Goal: Information Seeking & Learning: Understand process/instructions

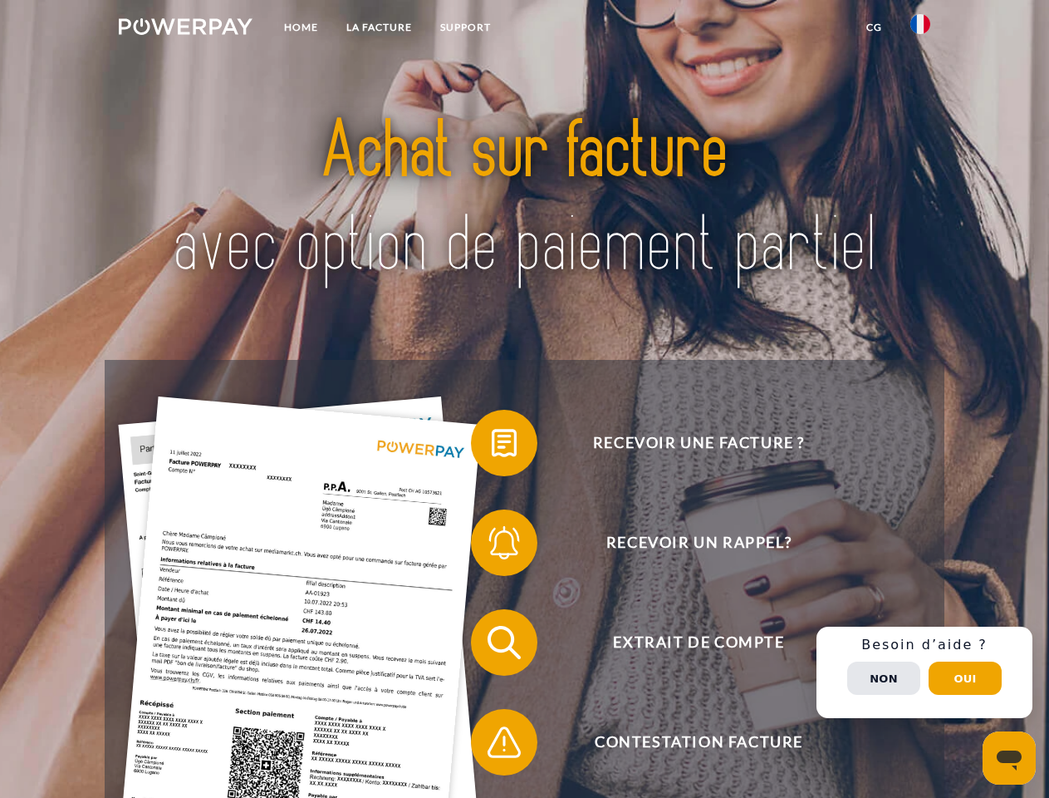
click at [185, 29] on img at bounding box center [186, 26] width 134 height 17
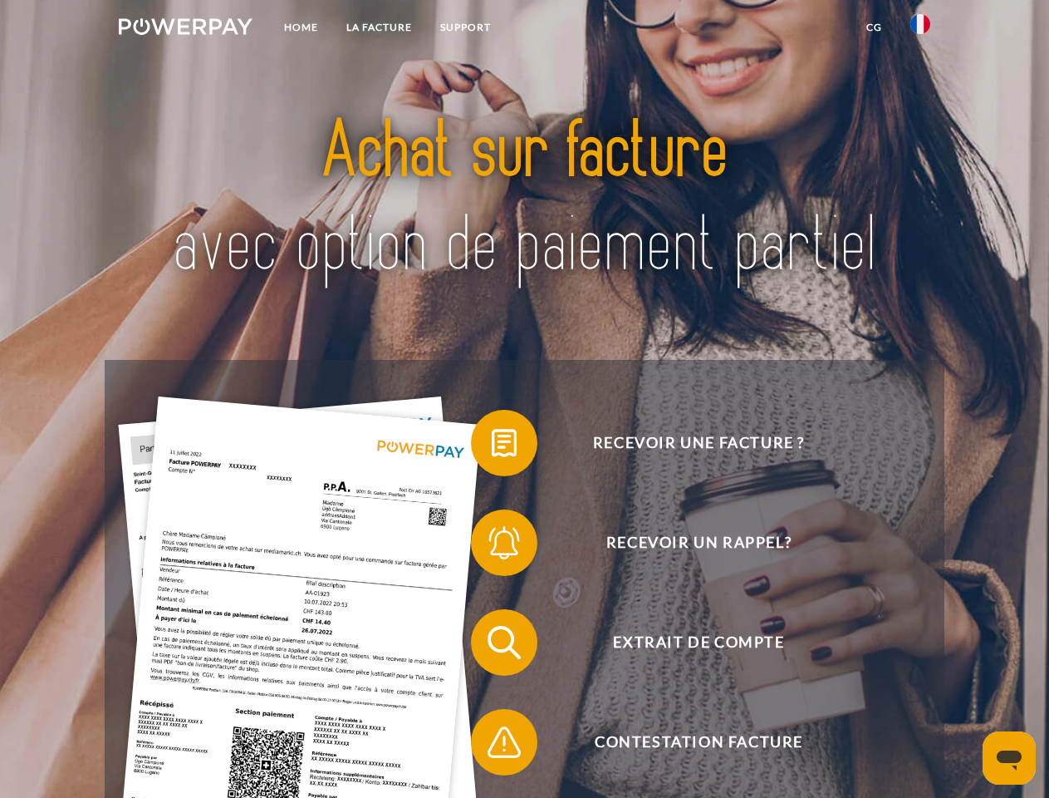
click at [921, 29] on img at bounding box center [921, 24] width 20 height 20
click at [874, 27] on link "CG" at bounding box center [875, 27] width 44 height 30
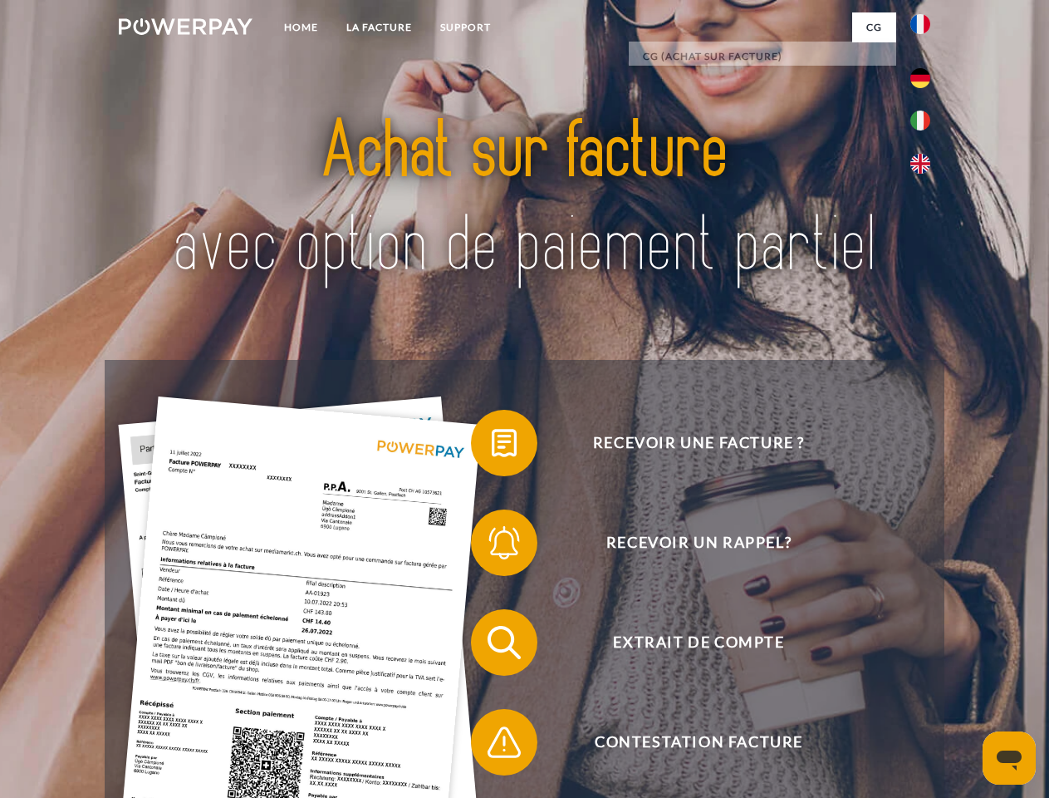
click at [492, 446] on span at bounding box center [479, 442] width 83 height 83
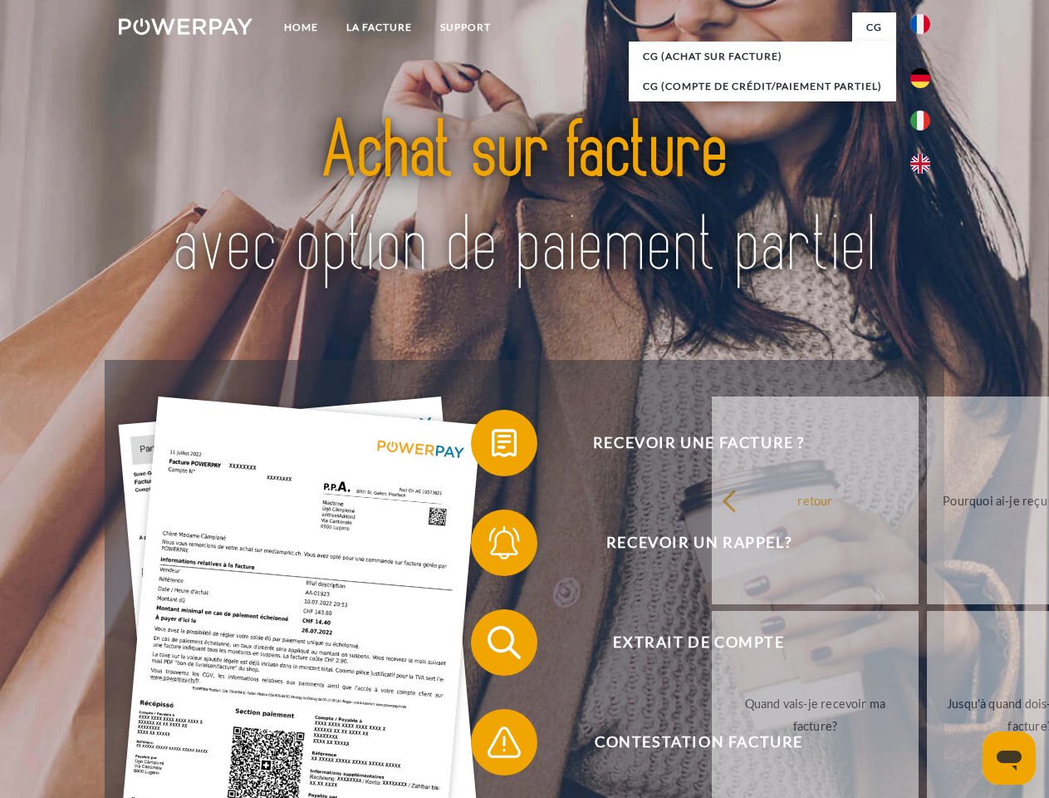
click at [492, 546] on span at bounding box center [479, 542] width 83 height 83
click at [927, 646] on link "Jusqu'à quand dois-je payer ma facture?" at bounding box center [1030, 715] width 207 height 208
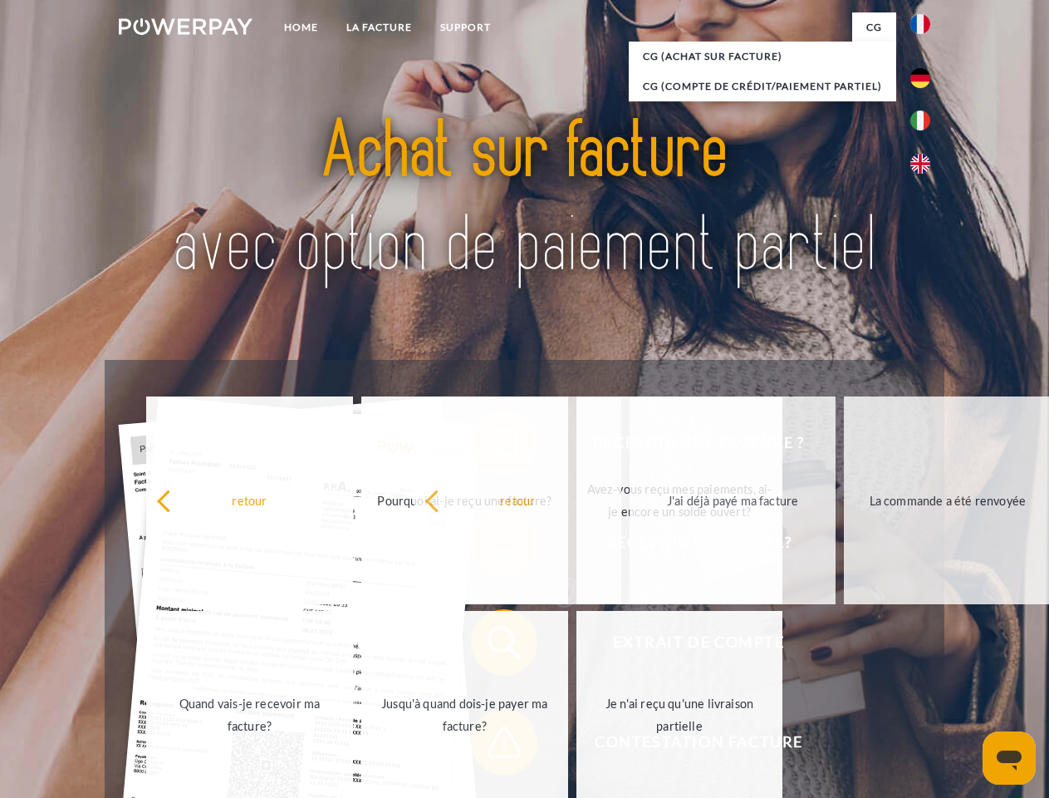
click at [492, 745] on span at bounding box center [479, 741] width 83 height 83
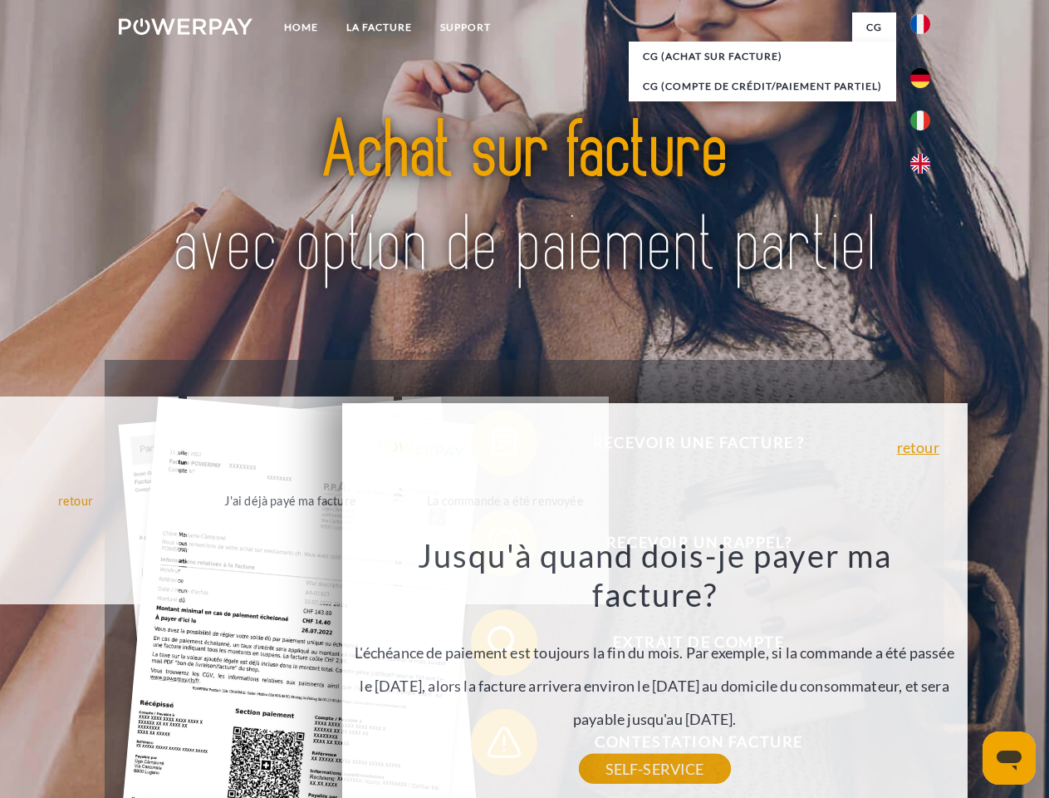
click at [925, 672] on div "Recevoir une facture ? Recevoir un rappel? Extrait de compte retour" at bounding box center [524, 692] width 839 height 665
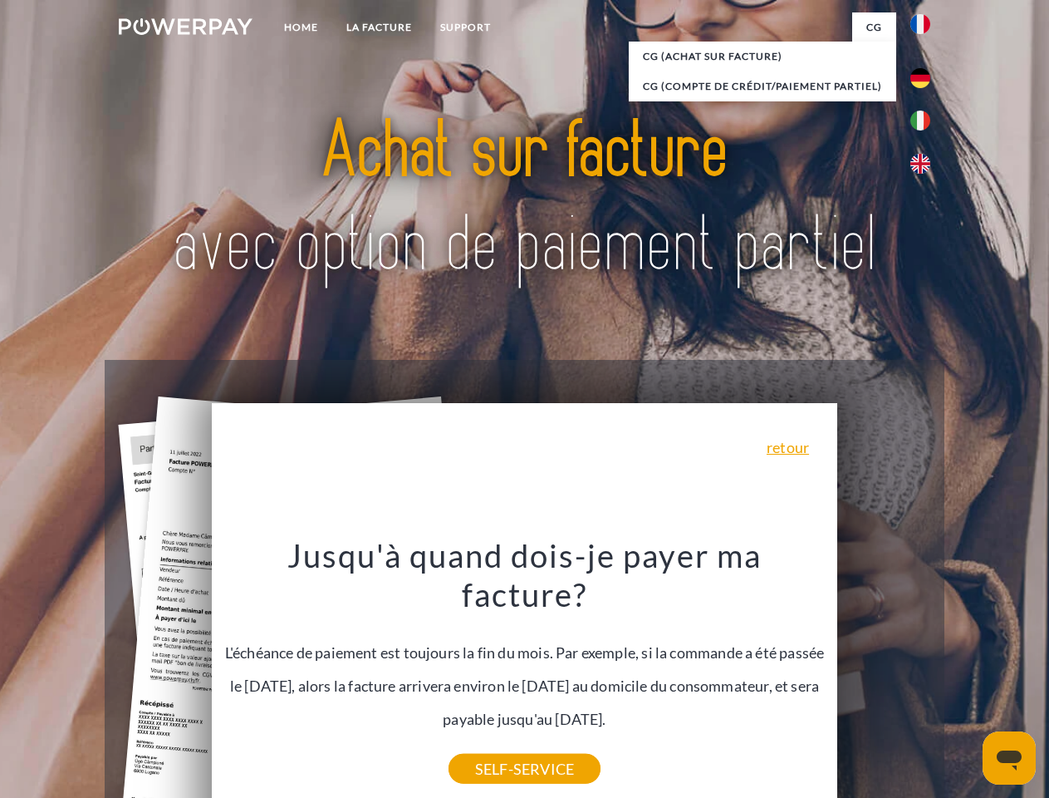
click at [884, 676] on span "Extrait de compte" at bounding box center [698, 642] width 407 height 66
click at [966, 678] on header "Home LA FACTURE Support" at bounding box center [524, 573] width 1049 height 1147
